Goal: Task Accomplishment & Management: Manage account settings

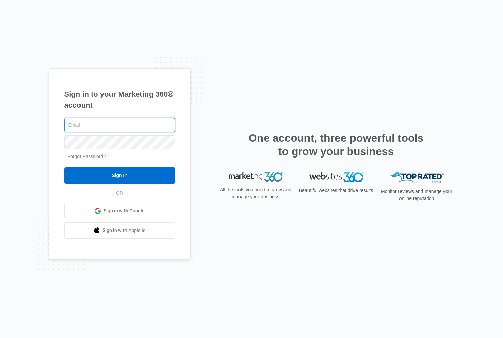
type input "[PERSON_NAME][EMAIL_ADDRESS][DOMAIN_NAME]"
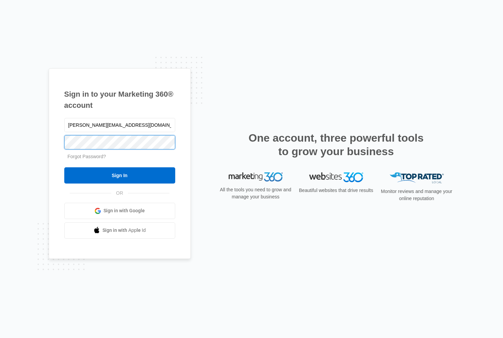
click at [119, 175] on input "Sign In" at bounding box center [119, 175] width 111 height 16
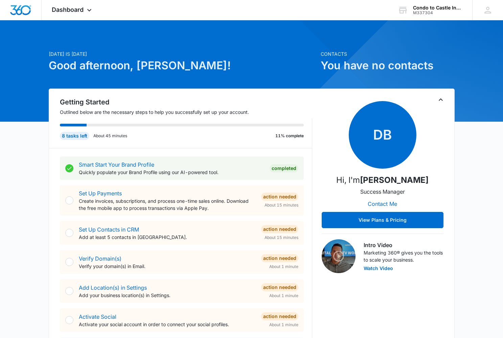
click at [70, 202] on div at bounding box center [69, 200] width 8 height 8
click at [282, 200] on div "Action Needed" at bounding box center [279, 197] width 37 height 8
click at [190, 205] on p "Create invoices, subscriptions, and process one-time sales online. Download the…" at bounding box center [167, 204] width 177 height 14
click at [104, 194] on link "Set Up Payments" at bounding box center [100, 193] width 43 height 7
click at [106, 231] on link "Set Up Contacts in CRM" at bounding box center [109, 229] width 60 height 7
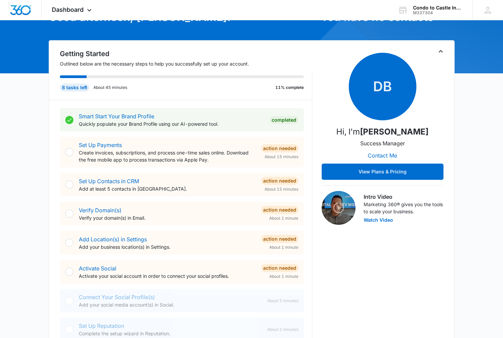
scroll to position [49, 0]
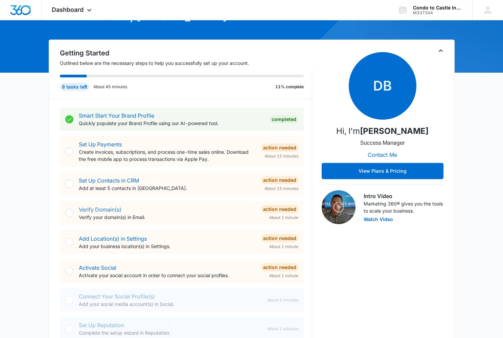
click at [93, 210] on link "Verify Domain(s)" at bounding box center [100, 209] width 43 height 7
